Goal: Task Accomplishment & Management: Manage account settings

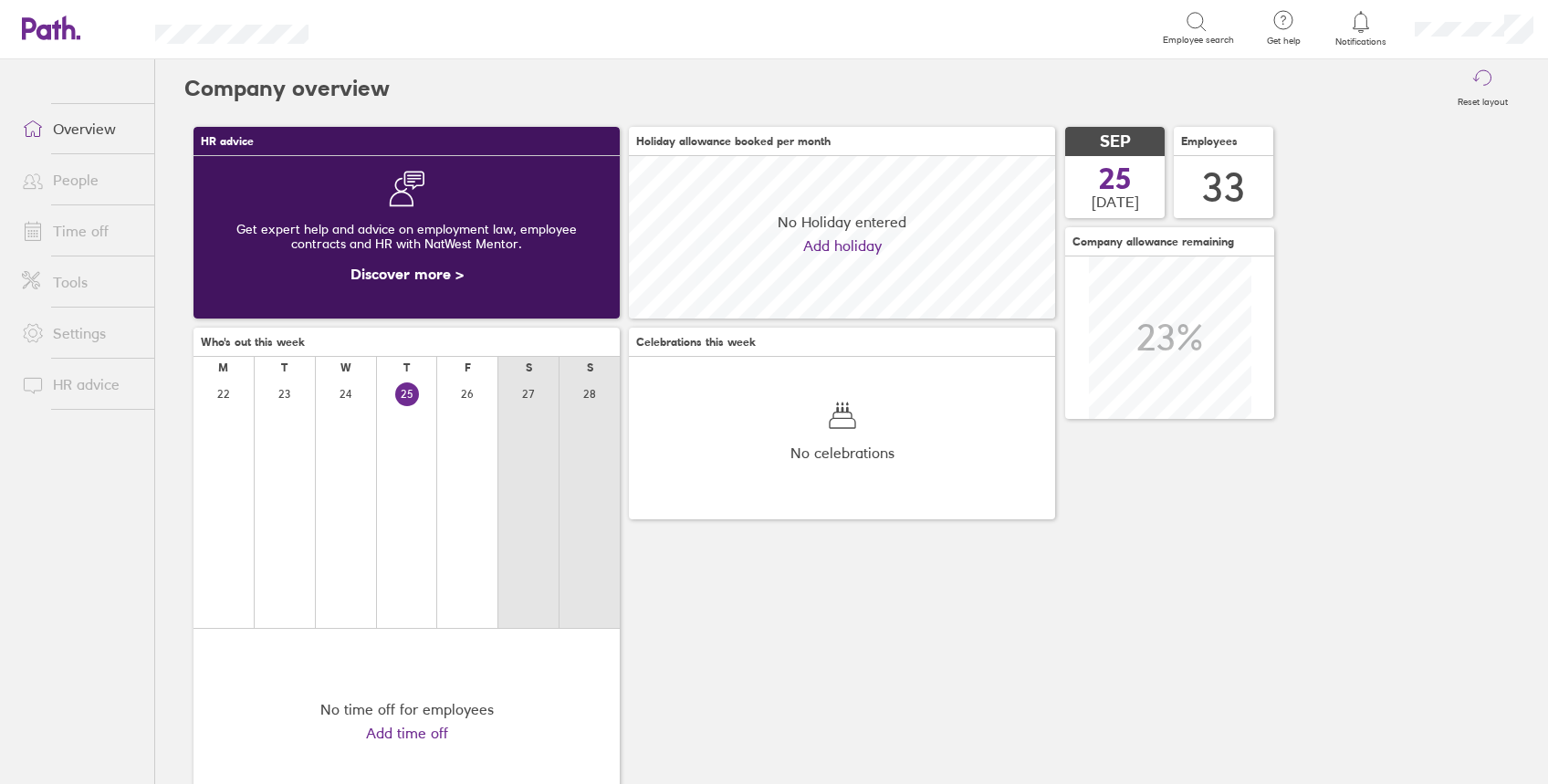
scroll to position [162, 426]
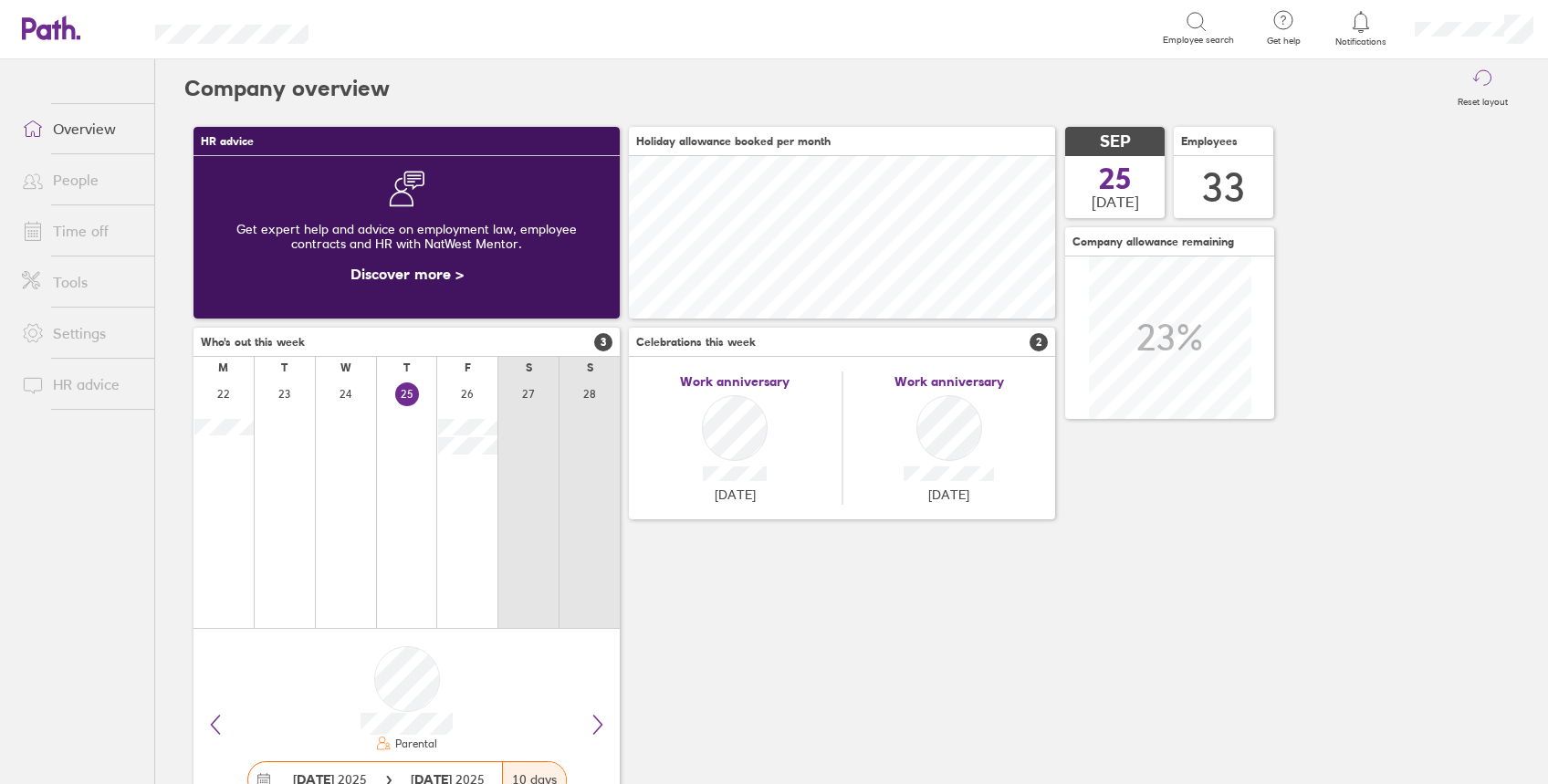
click at [77, 186] on link "People" at bounding box center [81, 179] width 147 height 36
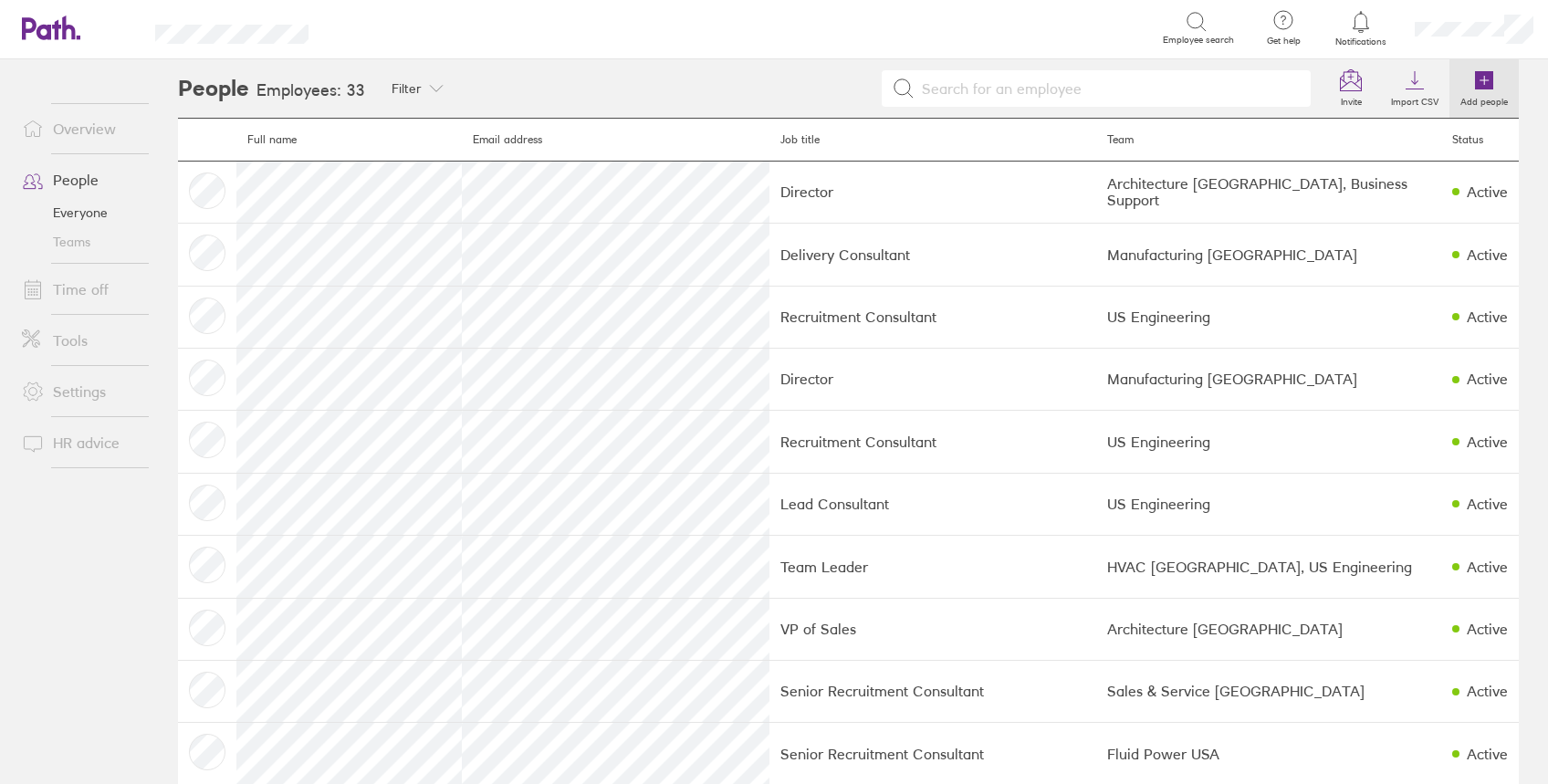
click at [1475, 87] on icon at bounding box center [1484, 80] width 18 height 18
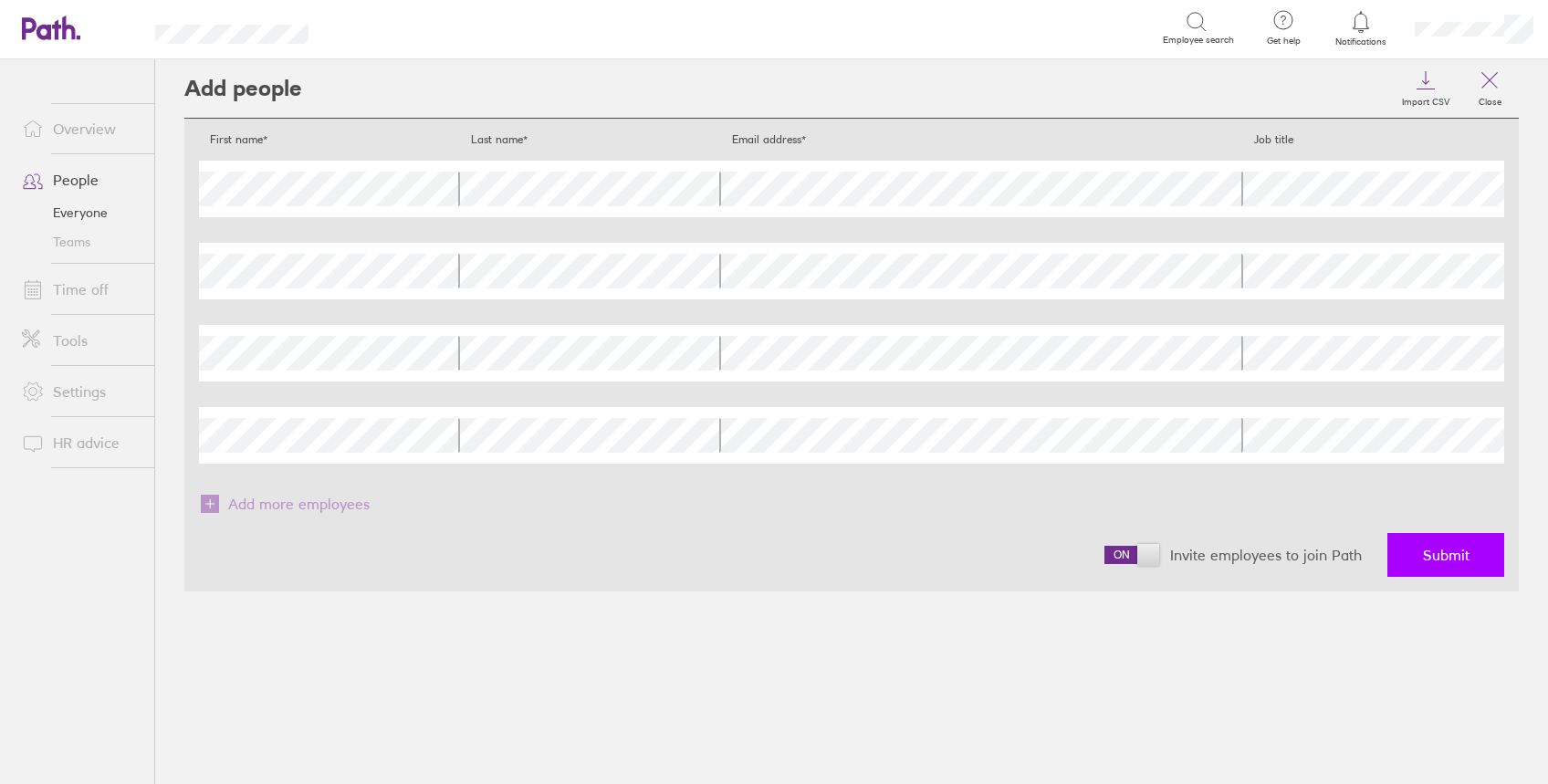
click at [1441, 558] on span "Submit" at bounding box center [1446, 555] width 47 height 16
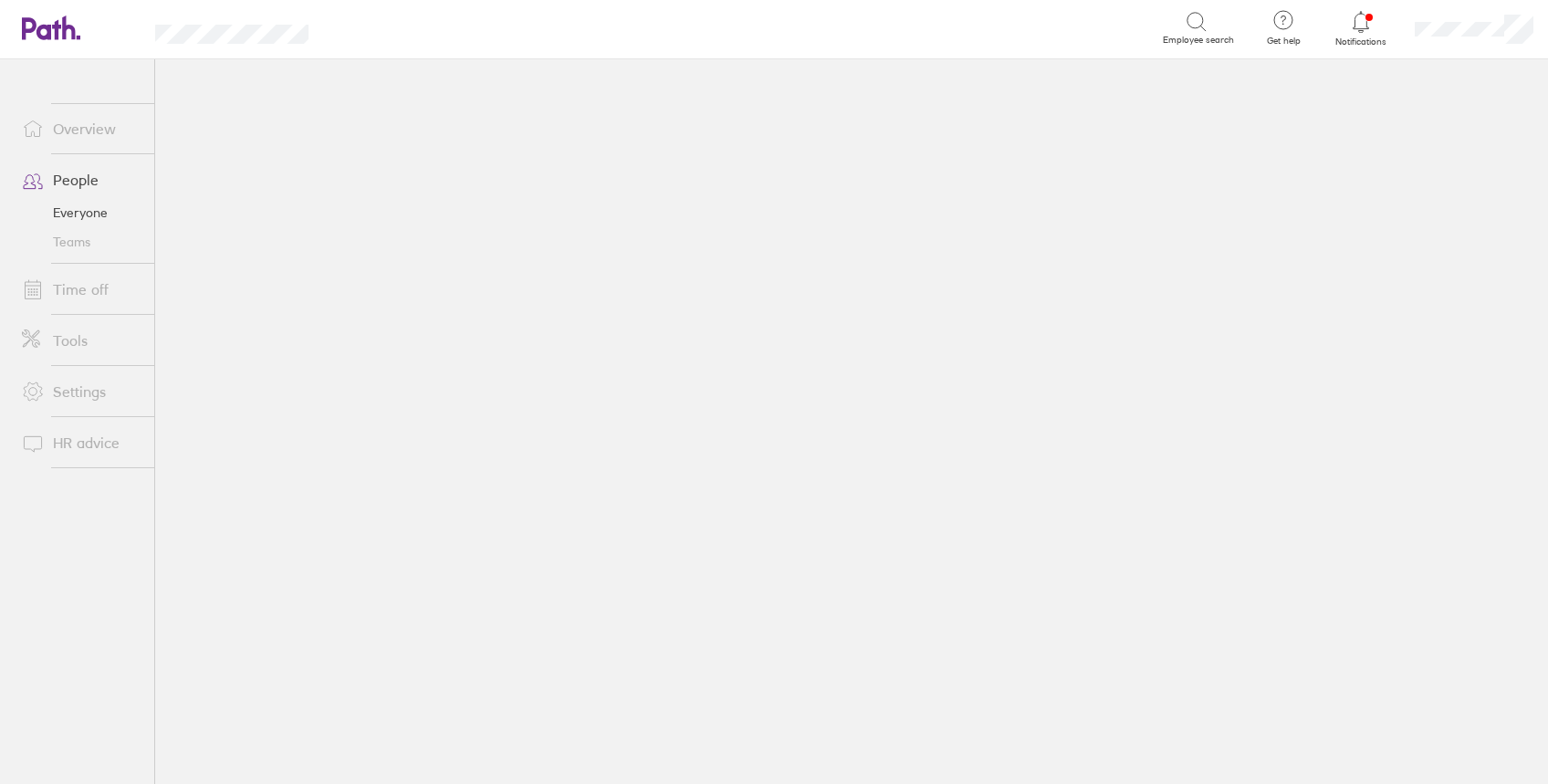
click at [71, 237] on link "Teams" at bounding box center [81, 242] width 147 height 29
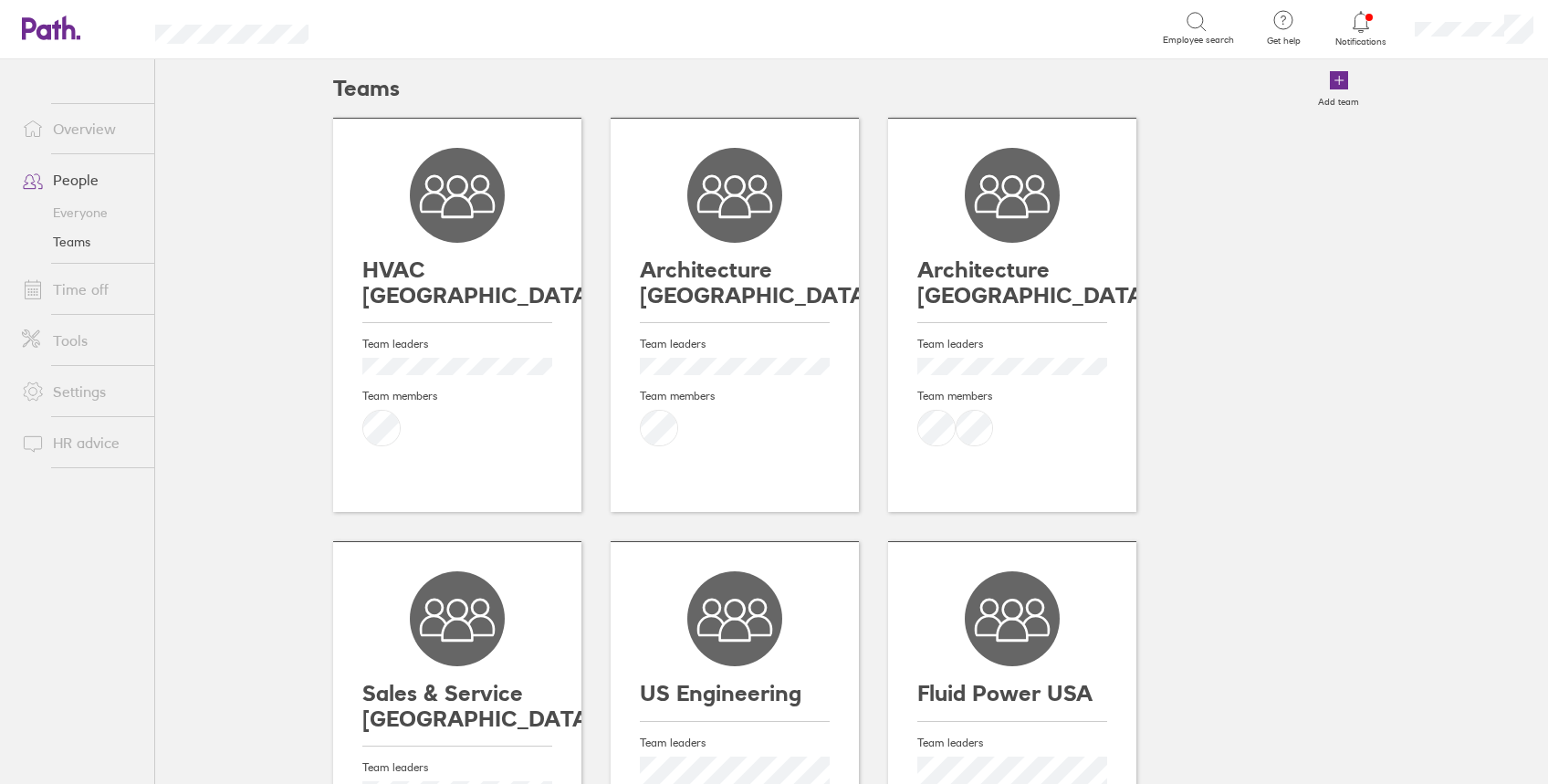
click at [464, 356] on div "Team leaders Team members" at bounding box center [458, 403] width 190 height 159
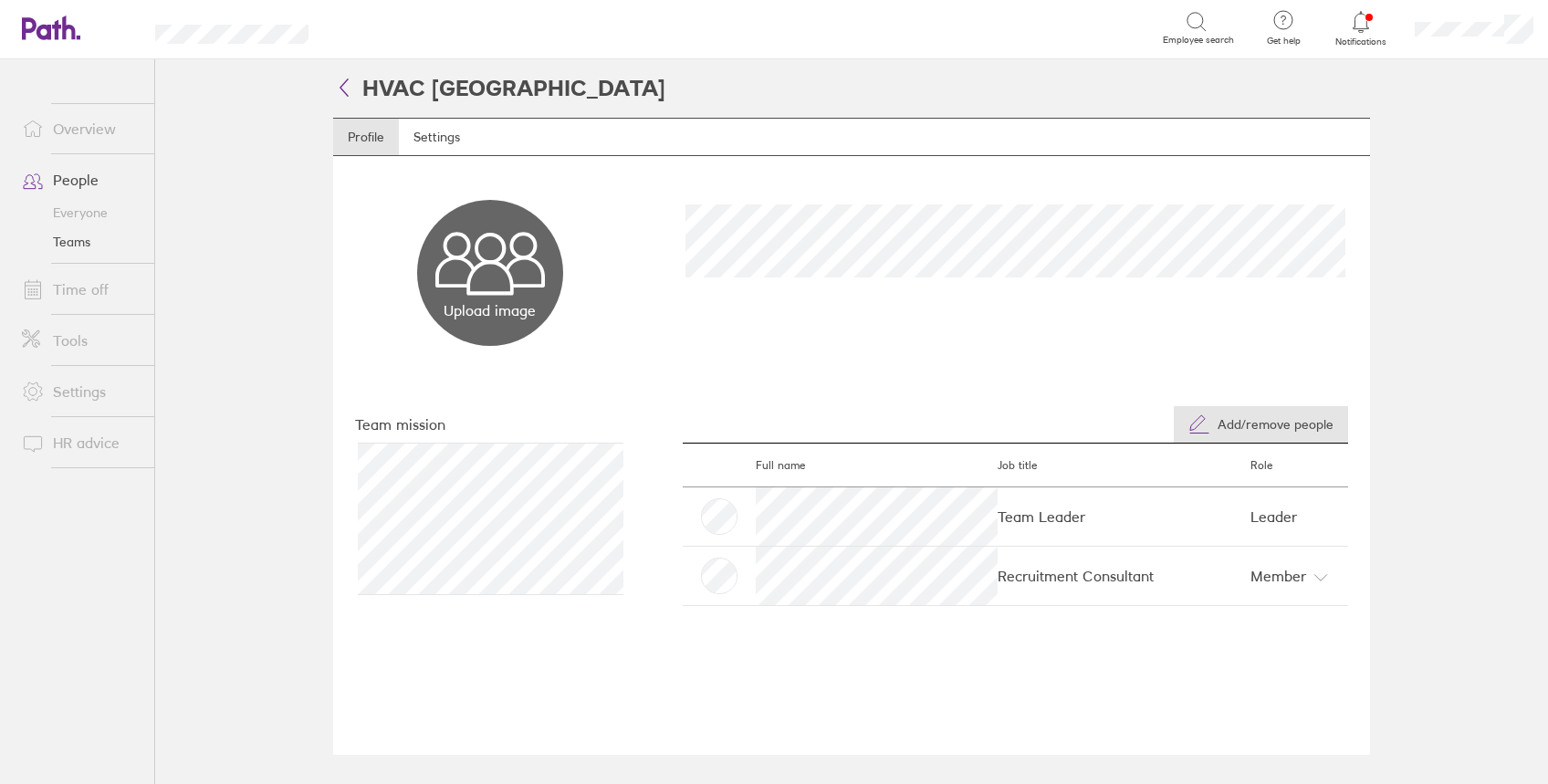
click at [1290, 424] on span "Add/remove people" at bounding box center [1275, 424] width 116 height 14
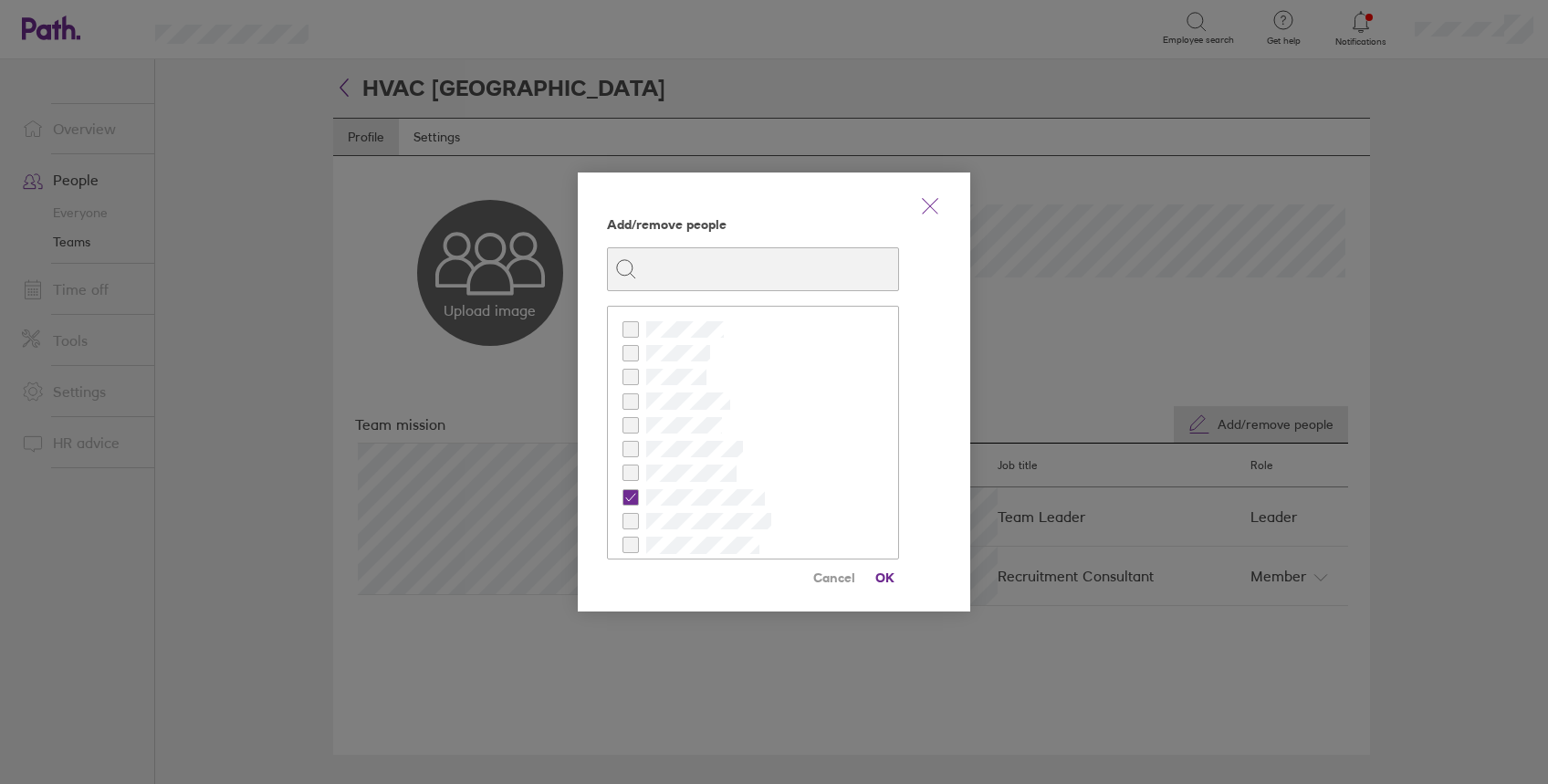
checkbox input "true"
click at [887, 574] on span "OK" at bounding box center [884, 578] width 29 height 29
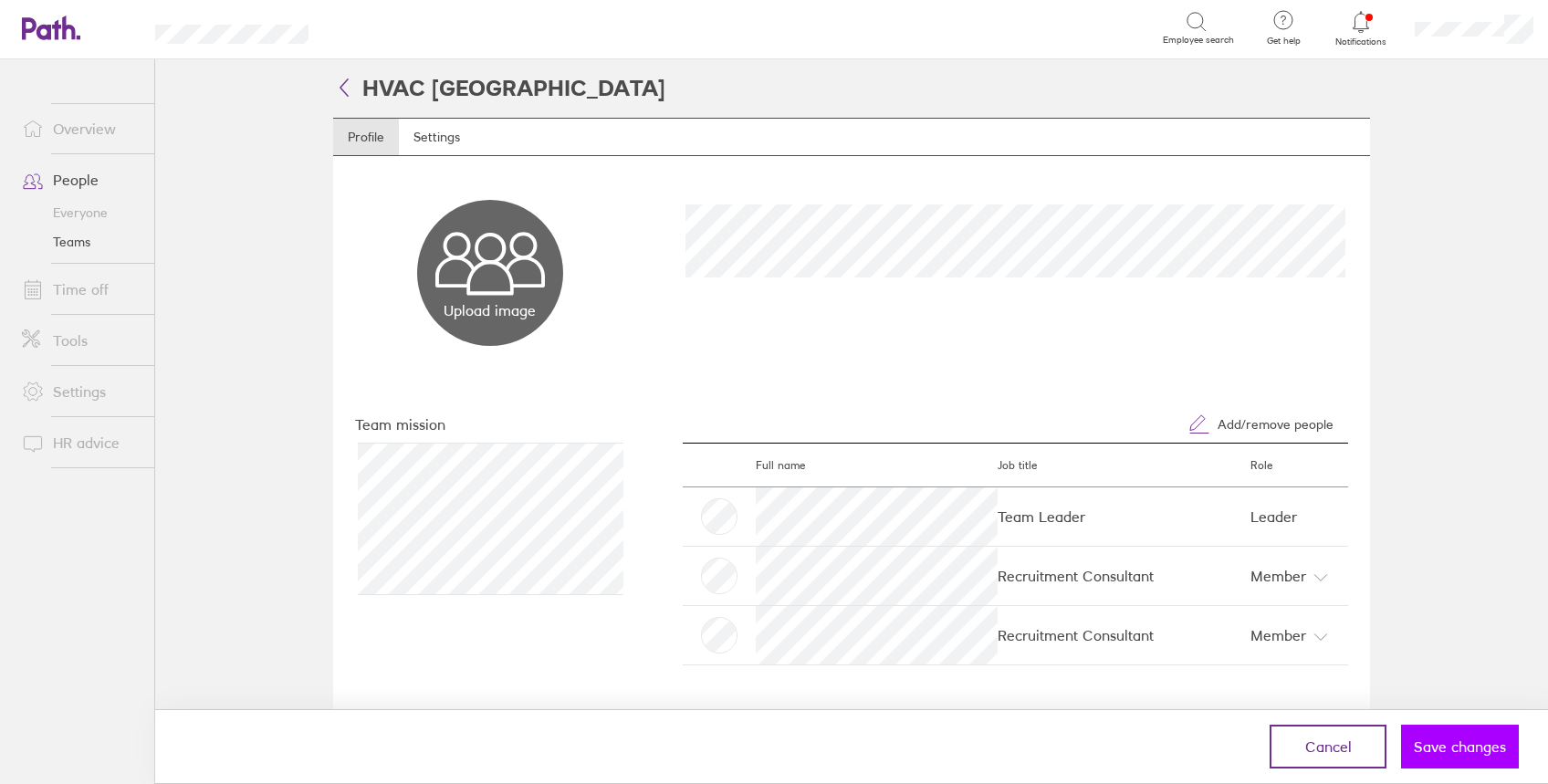
click at [1454, 752] on span "Save changes" at bounding box center [1460, 746] width 92 height 16
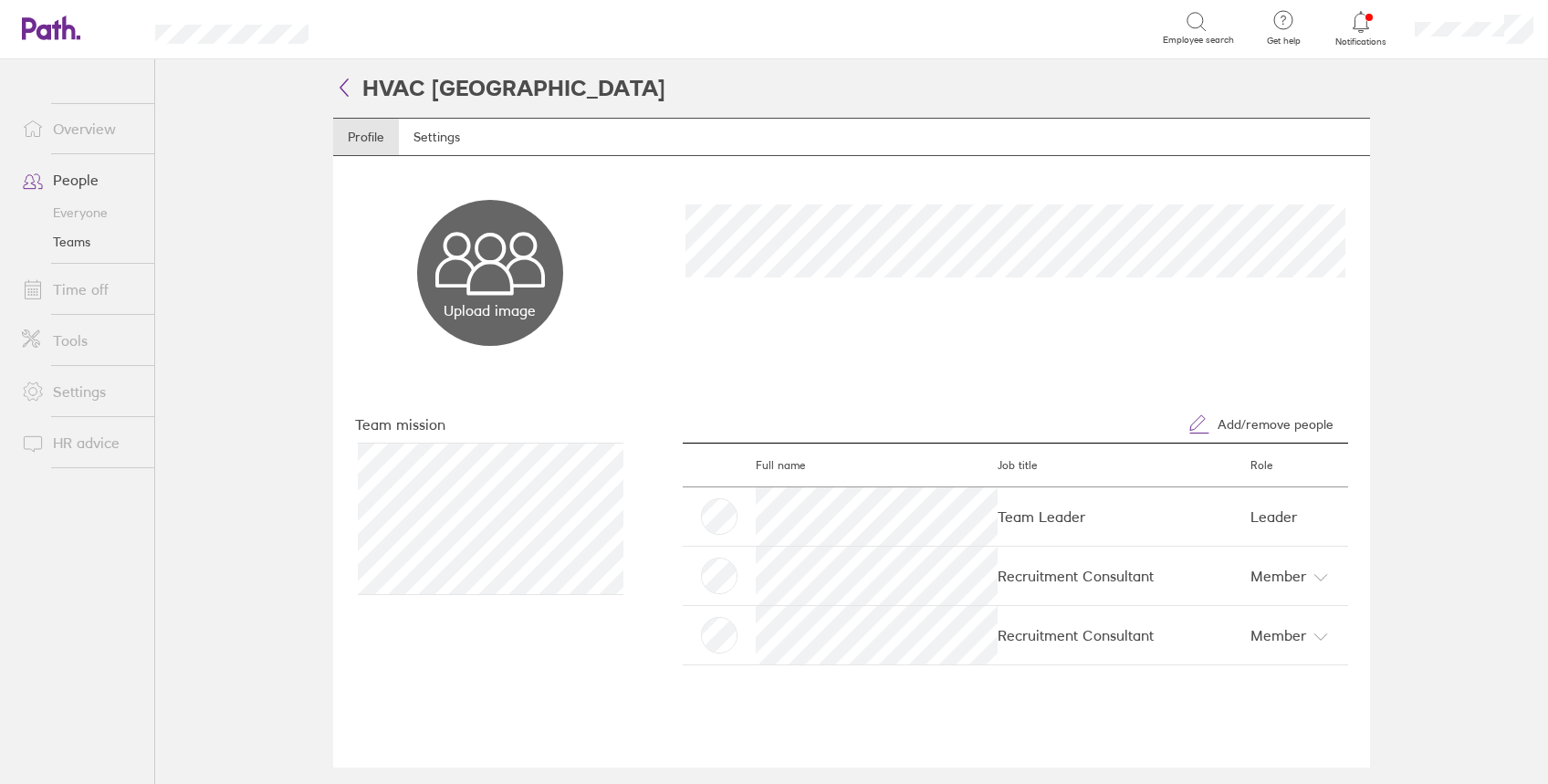
click at [93, 173] on link "People" at bounding box center [81, 179] width 147 height 36
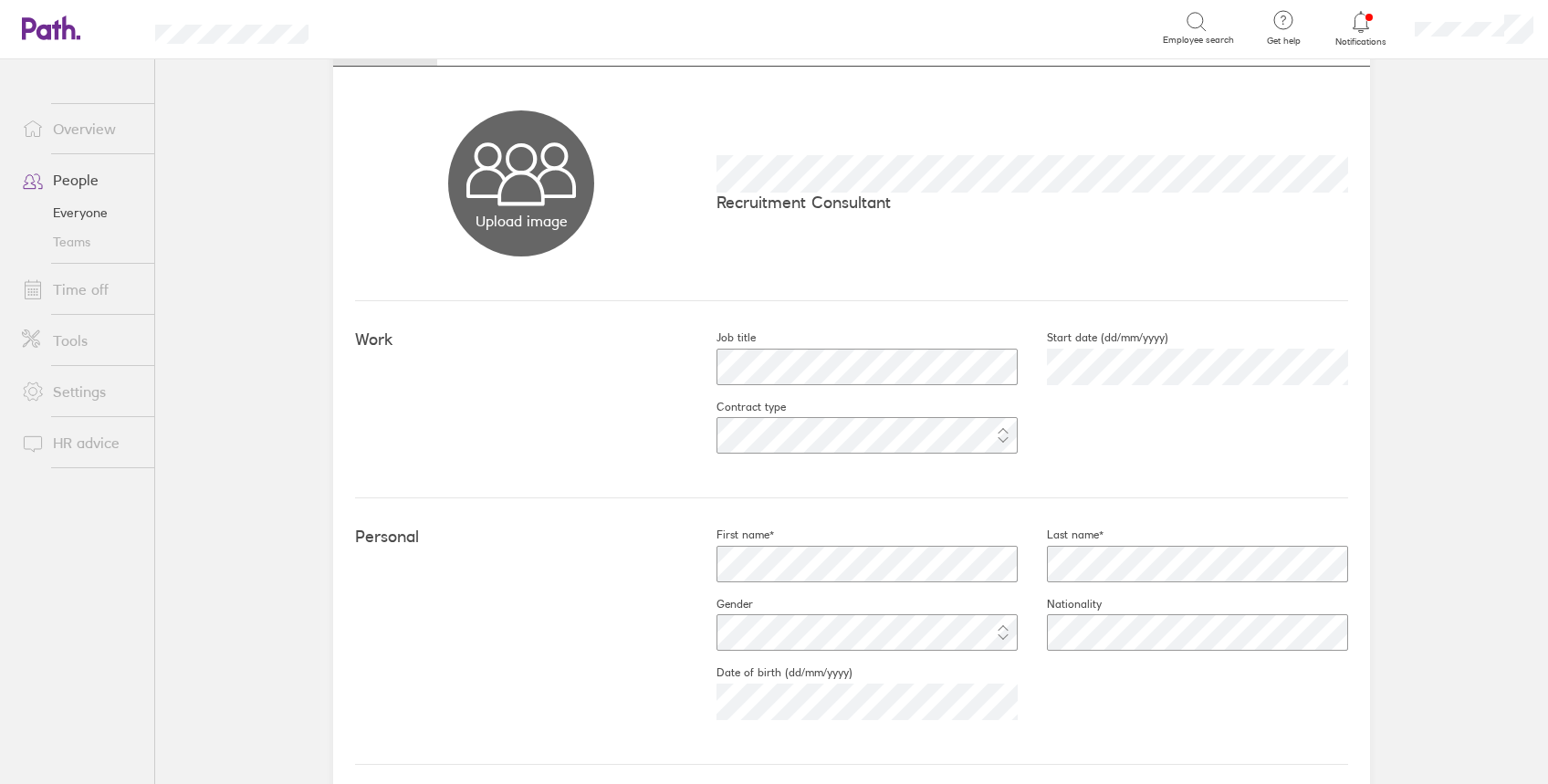
scroll to position [243, 0]
